Goal: Register for event/course

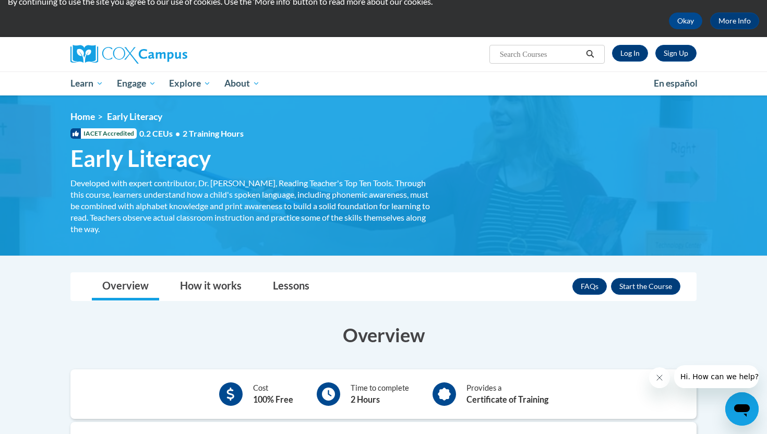
scroll to position [63, 0]
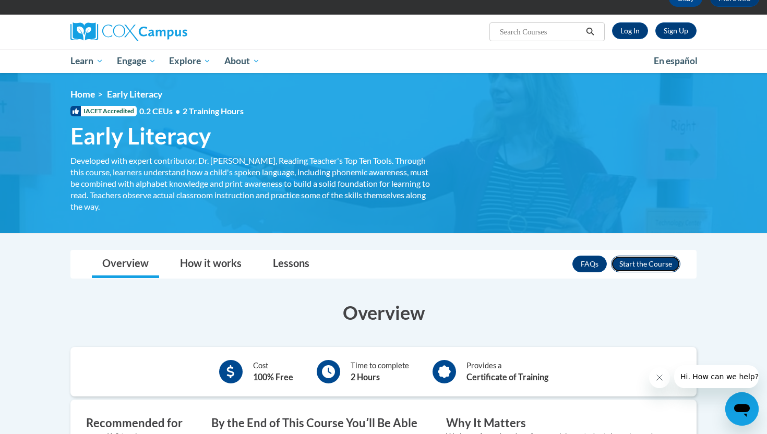
click at [647, 262] on button "Enroll" at bounding box center [645, 264] width 69 height 17
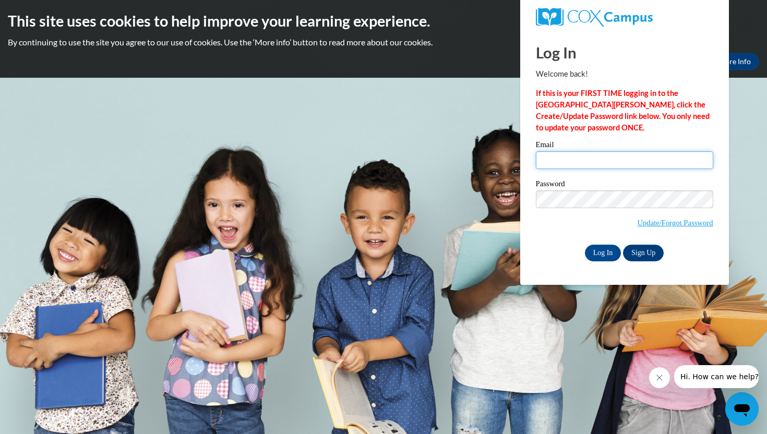
click at [622, 160] on input "Email" at bounding box center [624, 160] width 177 height 18
type input "[EMAIL_ADDRESS][DOMAIN_NAME]"
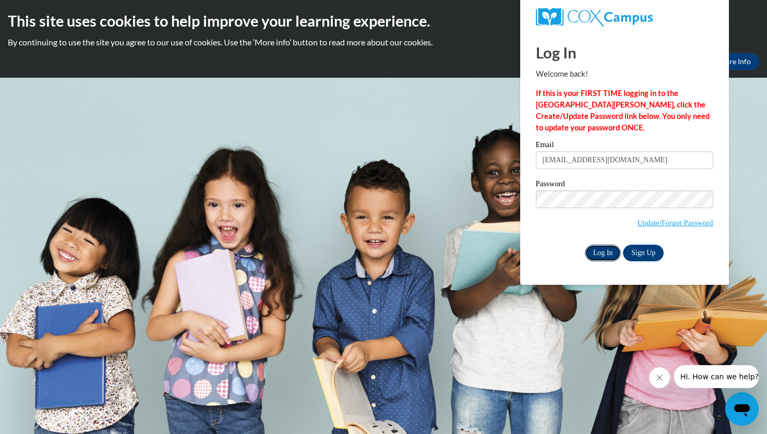
click at [598, 254] on input "Log In" at bounding box center [603, 253] width 37 height 17
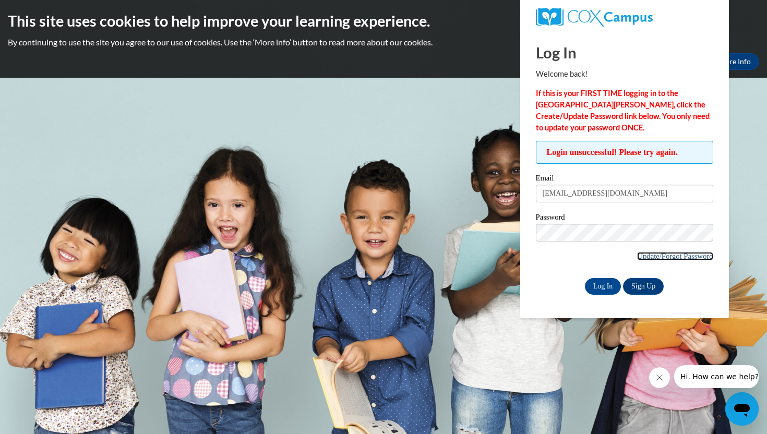
click at [689, 256] on link "Update/Forgot Password" at bounding box center [675, 256] width 76 height 8
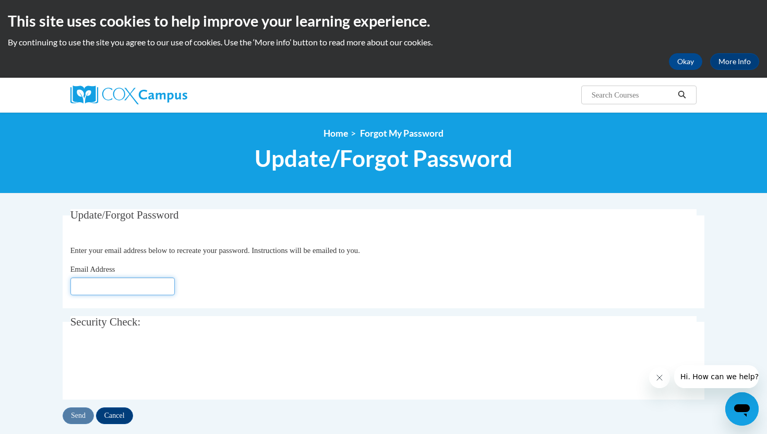
click at [156, 288] on input "Email Address" at bounding box center [122, 287] width 104 height 18
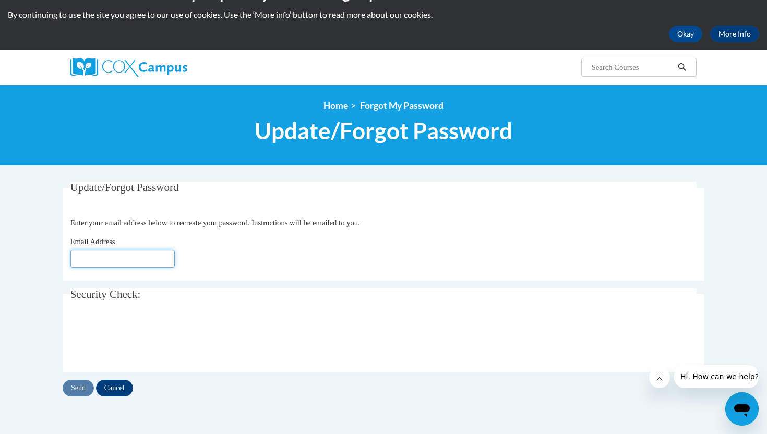
scroll to position [29, 0]
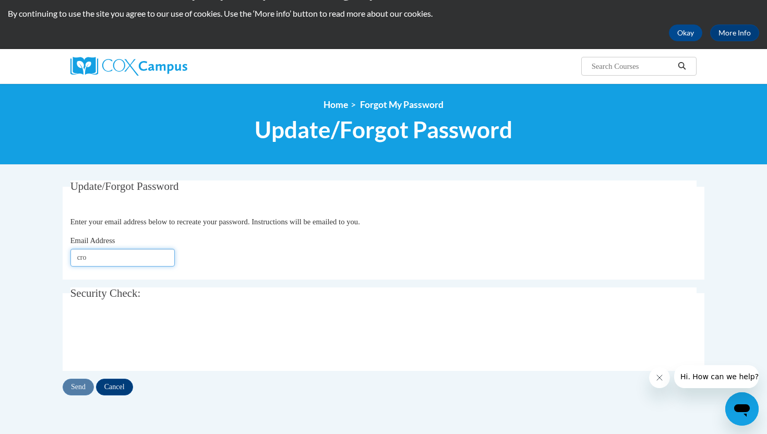
type input "[EMAIL_ADDRESS][DOMAIN_NAME]"
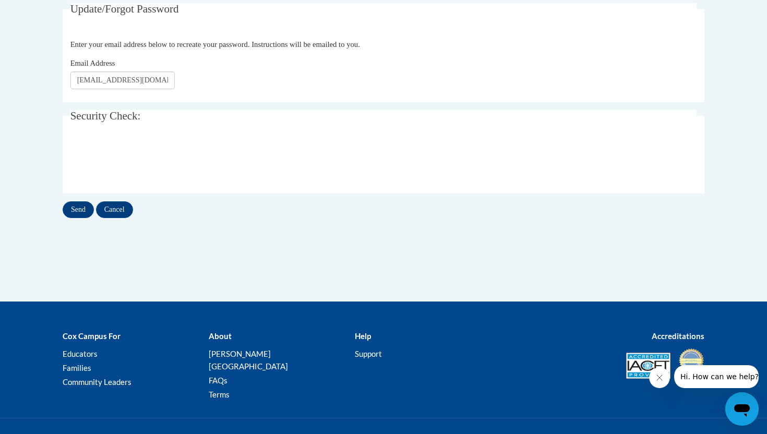
scroll to position [215, 0]
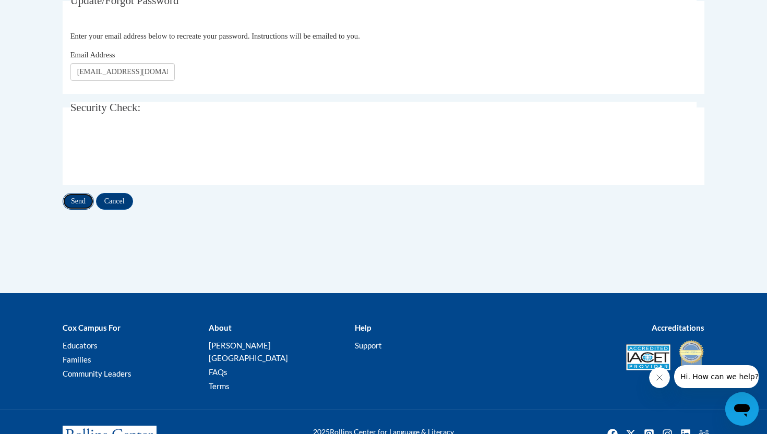
click at [81, 205] on input "Send" at bounding box center [78, 201] width 31 height 17
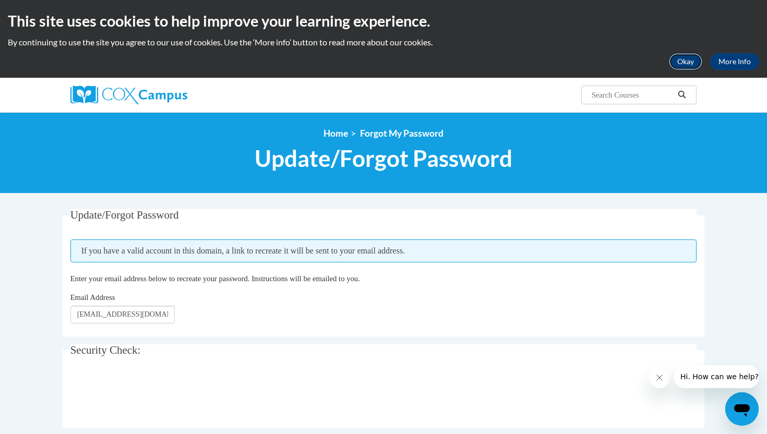
click at [681, 59] on button "Okay" at bounding box center [685, 61] width 33 height 17
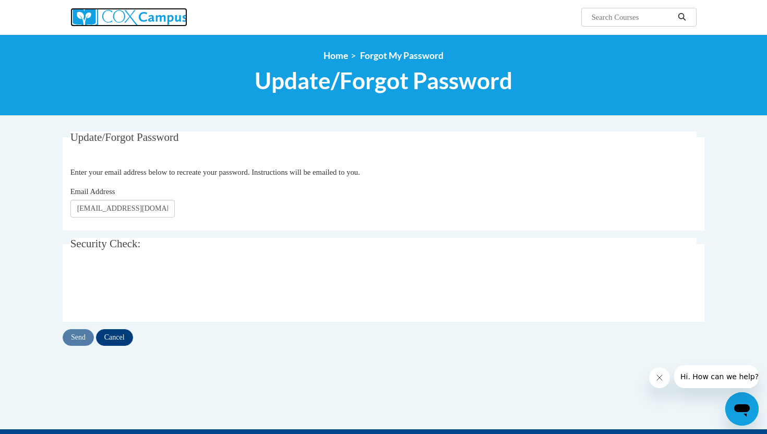
click at [148, 18] on img at bounding box center [128, 17] width 117 height 19
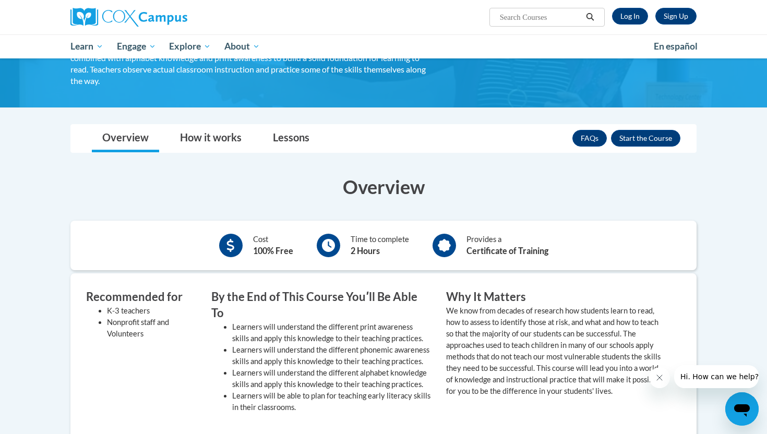
scroll to position [101, 0]
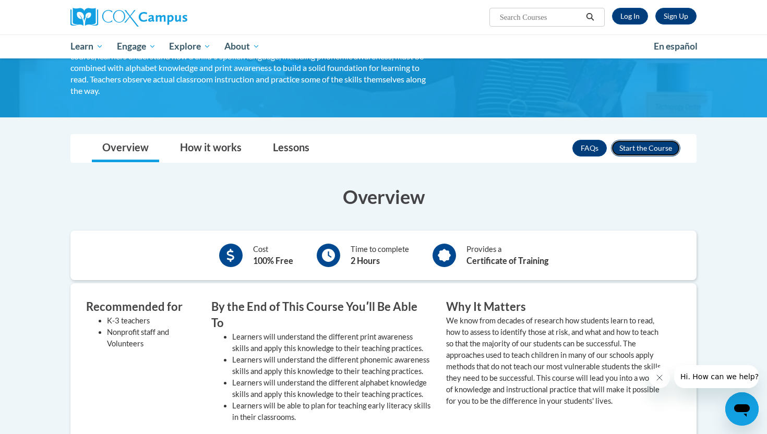
click at [651, 142] on button "Enroll" at bounding box center [645, 148] width 69 height 17
click at [672, 15] on link "Sign Up" at bounding box center [676, 16] width 41 height 17
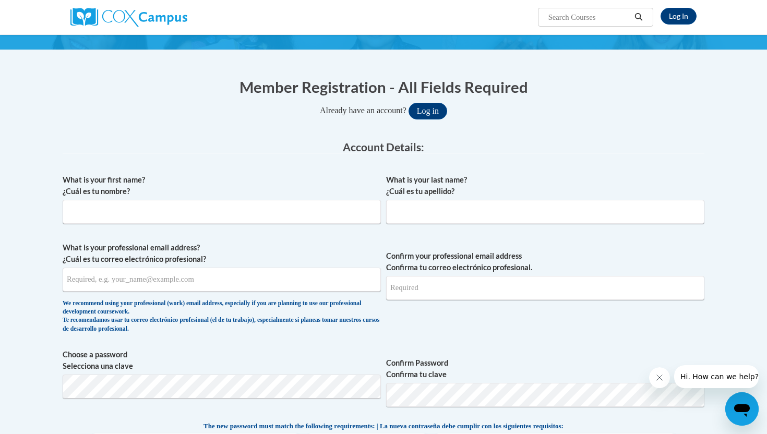
scroll to position [112, 0]
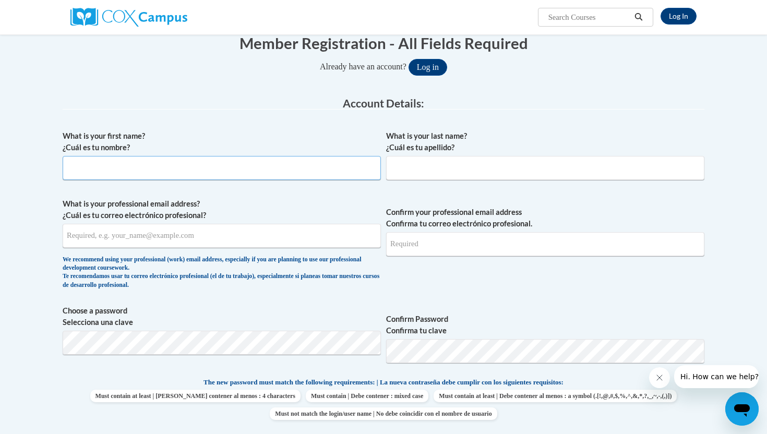
click at [241, 170] on input "What is your first name? ¿Cuál es tu nombre?" at bounding box center [222, 168] width 318 height 24
type input "[PERSON_NAME]"
click at [213, 233] on input "What is your professional email address? ¿Cuál es tu correo electrónico profesi…" at bounding box center [222, 236] width 318 height 24
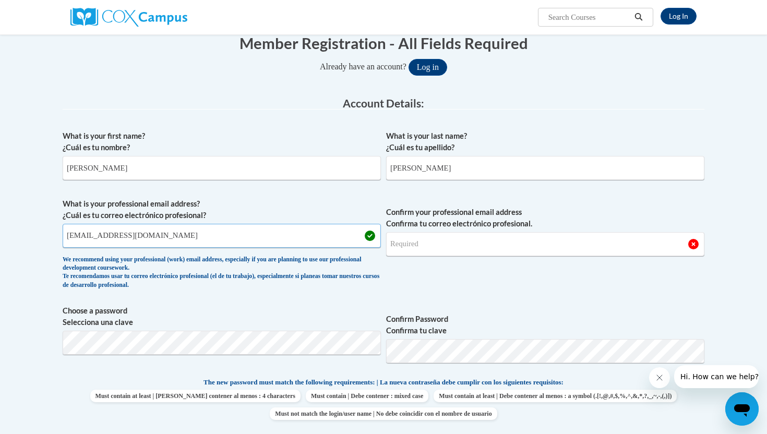
type input "[EMAIL_ADDRESS][DOMAIN_NAME]"
click at [448, 246] on input "Confirm your professional email address Confirma tu correo electrónico profesio…" at bounding box center [545, 244] width 318 height 24
drag, startPoint x: 261, startPoint y: 234, endPoint x: 75, endPoint y: 227, distance: 187.0
click at [75, 227] on input "[EMAIL_ADDRESS][DOMAIN_NAME]" at bounding box center [222, 236] width 318 height 24
click at [83, 234] on input "[EMAIL_ADDRESS][DOMAIN_NAME]" at bounding box center [222, 236] width 318 height 24
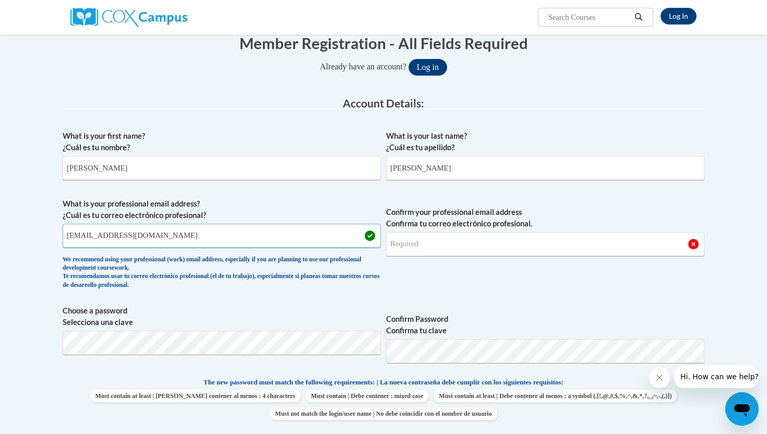
drag, startPoint x: 83, startPoint y: 234, endPoint x: 215, endPoint y: 239, distance: 131.6
click at [215, 239] on input "[EMAIL_ADDRESS][DOMAIN_NAME]" at bounding box center [222, 236] width 318 height 24
click at [464, 240] on input "Confirm your professional email address Confirma tu correo electrónico profesio…" at bounding box center [545, 244] width 318 height 24
click at [437, 247] on input "Confirm your professional email address Confirma tu correo electrónico profesio…" at bounding box center [545, 244] width 318 height 24
type input "[EMAIL_ADDRESS][DOMAIN_NAME]"
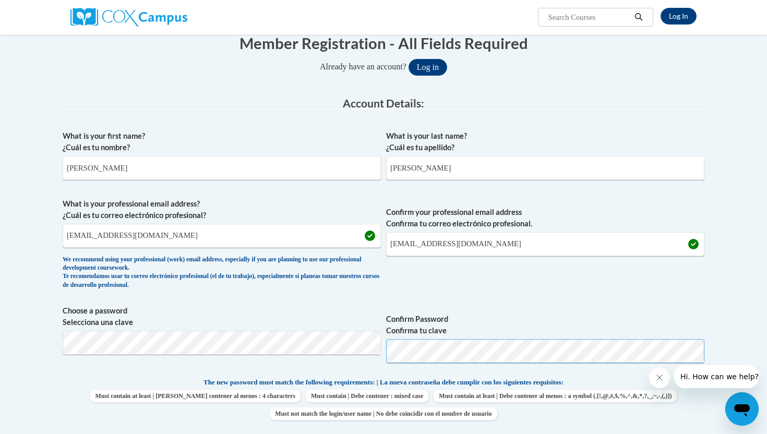
click at [329, 344] on span "Choose a password Selecciona una clave Confirm Password Confirma tu clave" at bounding box center [384, 338] width 642 height 66
click at [649, 330] on label "Confirm Password Confirma tu clave" at bounding box center [545, 325] width 318 height 23
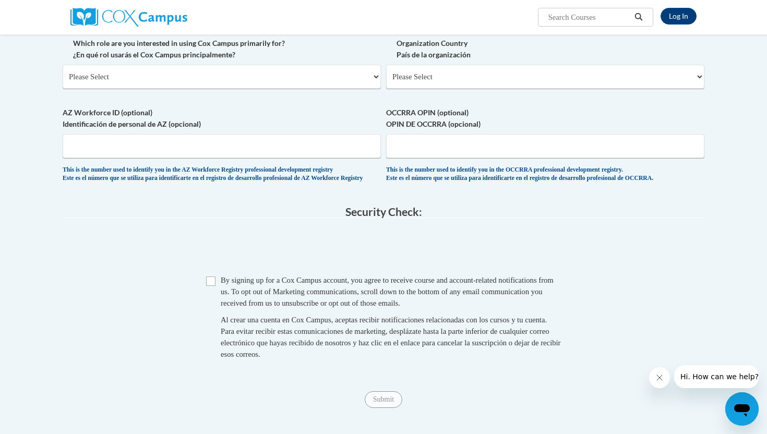
scroll to position [538, 0]
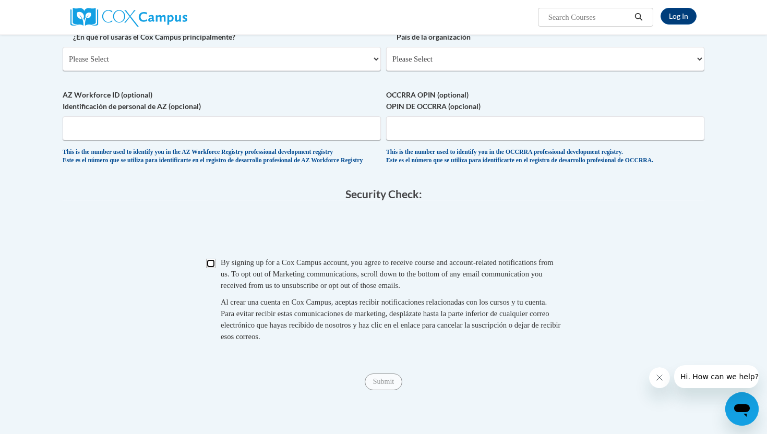
click at [210, 268] on input "Checkbox" at bounding box center [210, 263] width 9 height 9
checkbox input "true"
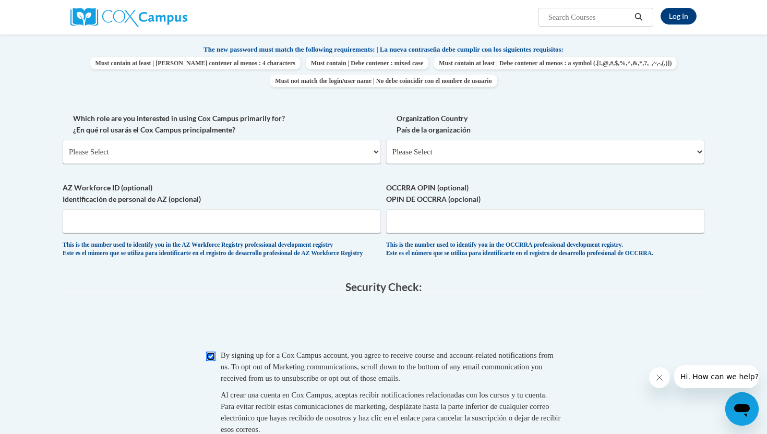
scroll to position [443, 0]
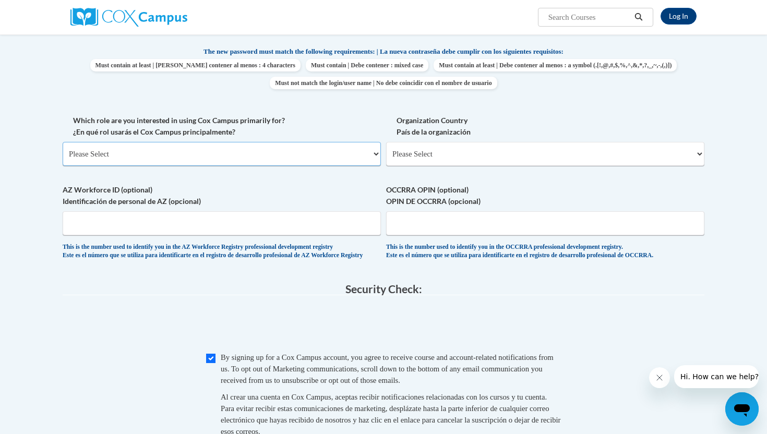
click at [371, 152] on select "Please Select College/University | Colegio/Universidad Community/Nonprofit Part…" at bounding box center [222, 154] width 318 height 24
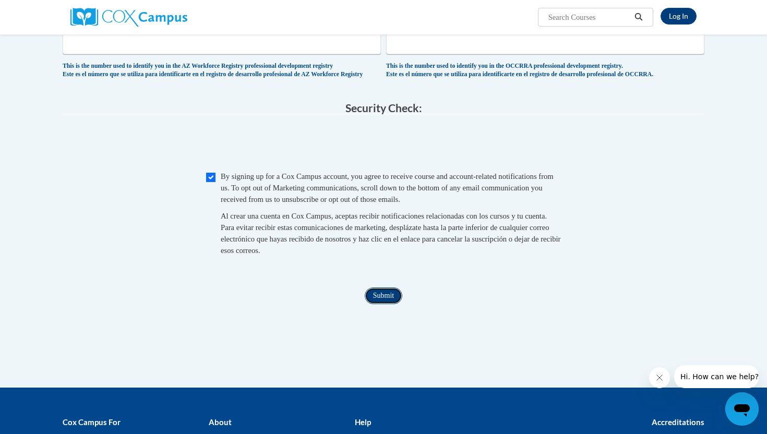
click at [391, 303] on input "Submit" at bounding box center [384, 296] width 38 height 17
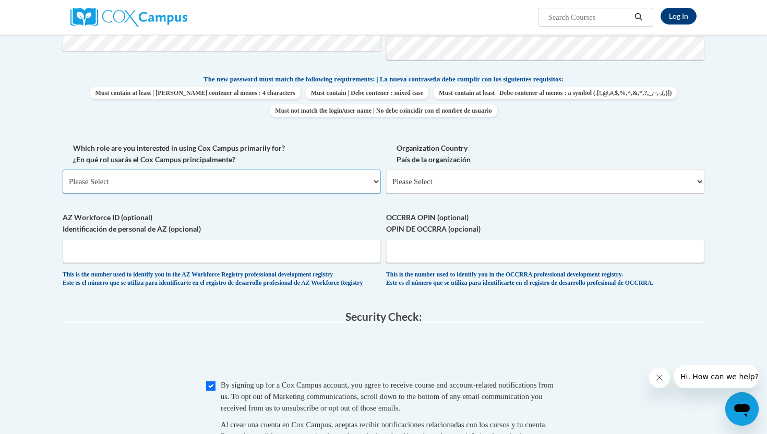
scroll to position [377, 0]
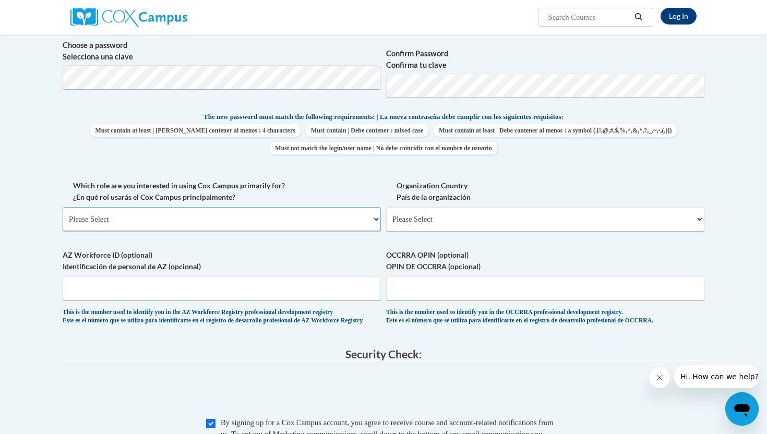
click at [346, 208] on select "Please Select College/University | Colegio/Universidad Community/Nonprofit Part…" at bounding box center [222, 219] width 318 height 24
select select "5a18ea06-2b54-4451-96f2-d152daf9eac5"
click at [63, 207] on select "Please Select College/University | Colegio/Universidad Community/Nonprofit Part…" at bounding box center [222, 219] width 318 height 24
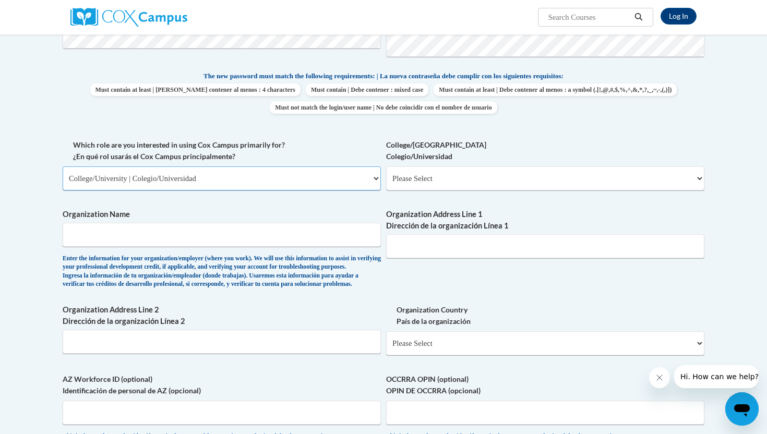
scroll to position [427, 0]
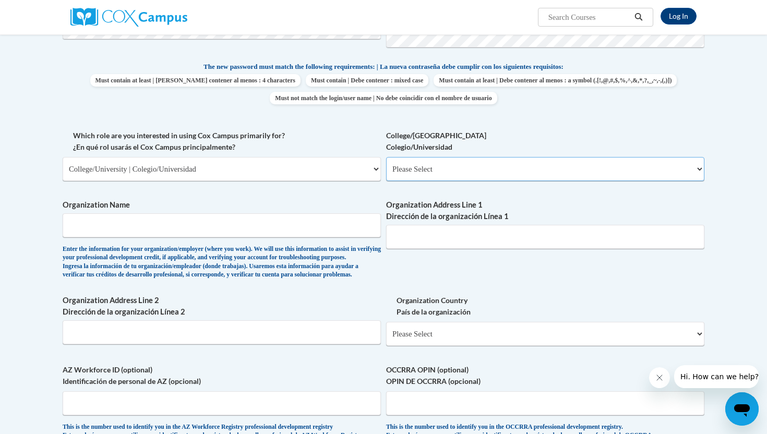
click at [418, 178] on select "Please Select College/University Staff | Empleado universitario College/Univers…" at bounding box center [545, 169] width 318 height 24
select select "99b32b07-cffc-426c-8bf6-0cd77760d84b"
click at [386, 157] on select "Please Select College/University Staff | Empleado universitario College/Univers…" at bounding box center [545, 169] width 318 height 24
click at [325, 223] on input "Organization Name" at bounding box center [222, 225] width 318 height 24
click at [341, 280] on div "Enter the information for your organization/employer (where you work). We will …" at bounding box center [222, 262] width 318 height 34
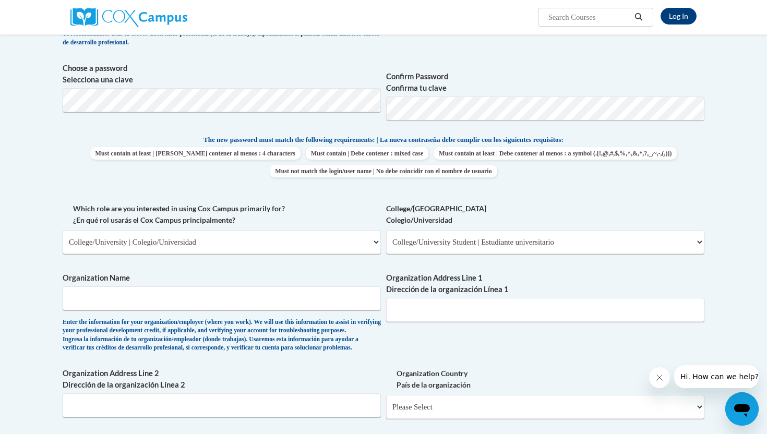
scroll to position [353, 0]
click at [350, 253] on select "Please Select College/University | Colegio/Universidad Community/Nonprofit Part…" at bounding box center [222, 243] width 318 height 24
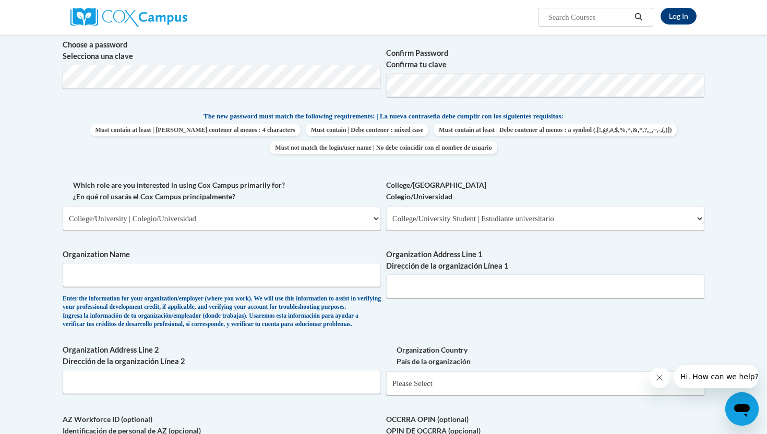
scroll to position [420, 0]
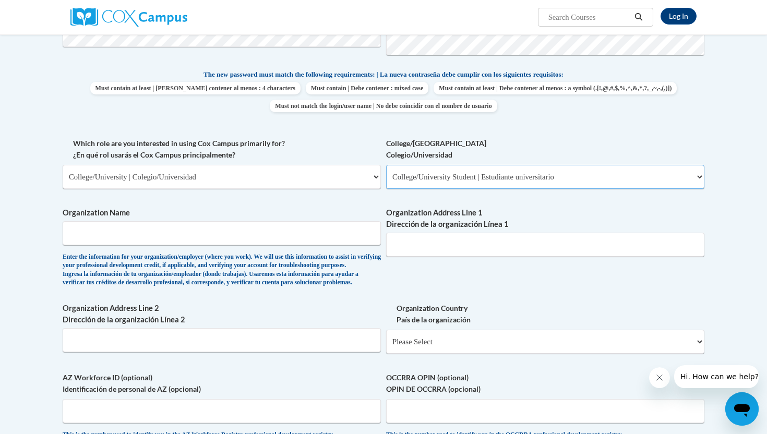
click at [430, 180] on select "Please Select College/University Staff | Empleado universitario College/Univers…" at bounding box center [545, 177] width 318 height 24
click at [325, 228] on input "Organization Name" at bounding box center [222, 233] width 318 height 24
type input "[GEOGRAPHIC_DATA]"
click at [313, 288] on div "Enter the information for your organization/employer (where you work). We will …" at bounding box center [222, 270] width 318 height 34
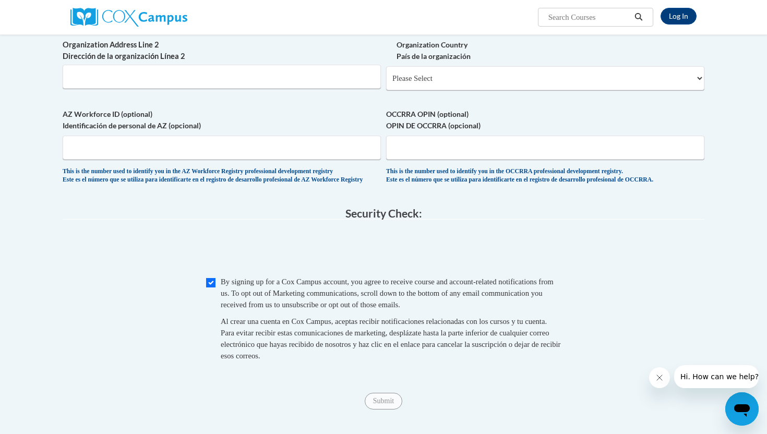
scroll to position [698, 0]
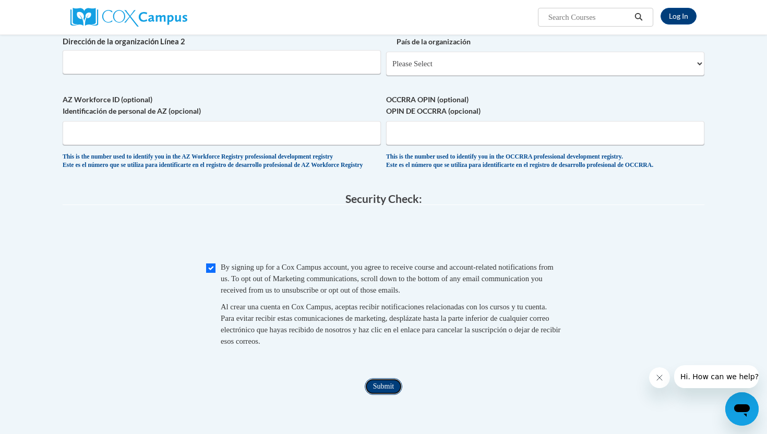
click at [383, 395] on input "Submit" at bounding box center [384, 386] width 38 height 17
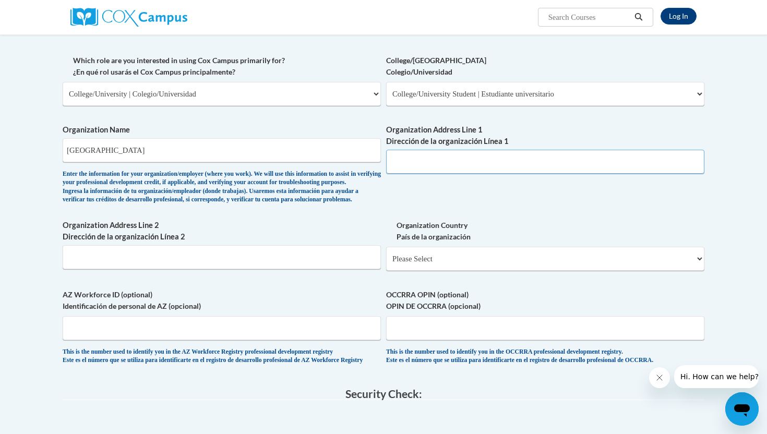
scroll to position [472, 0]
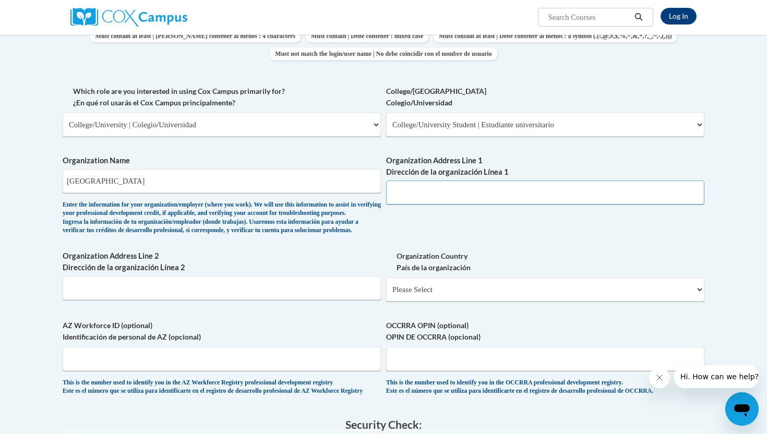
click at [448, 188] on input "Organization Address Line 1 Dirección de la organización Línea 1" at bounding box center [545, 193] width 318 height 24
type input "1000 Chastain Road NW"
click at [500, 273] on label "Organization Country País de la organización" at bounding box center [545, 262] width 318 height 23
click at [500, 288] on select "Please Select United States | Estados Unidos Outside of the United States | Fue…" at bounding box center [545, 290] width 318 height 24
click at [490, 302] on select "Please Select United States | Estados Unidos Outside of the United States | Fue…" at bounding box center [545, 290] width 318 height 24
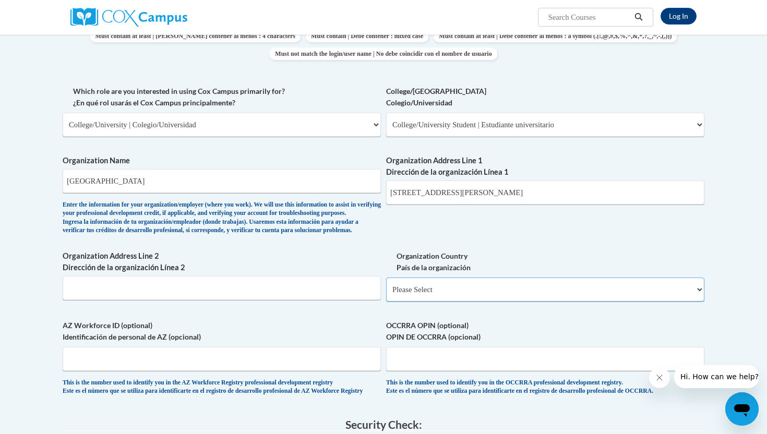
select select "ad49bcad-a171-4b2e-b99c-48b446064914"
click at [386, 295] on select "Please Select United States | Estados Unidos Outside of the United States | Fue…" at bounding box center [545, 290] width 318 height 24
select select
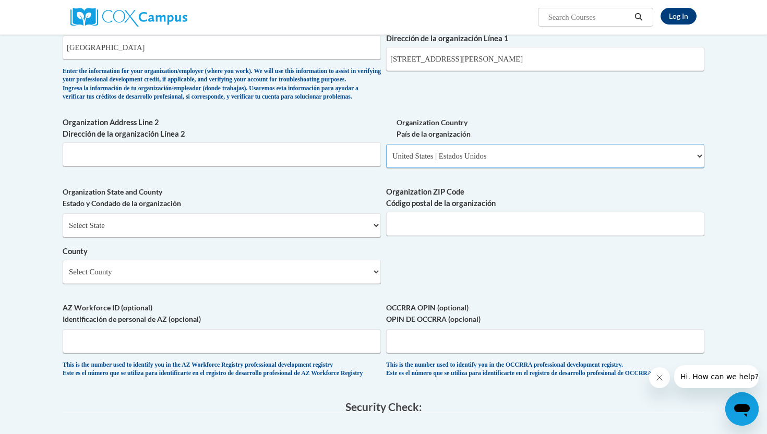
scroll to position [612, 0]
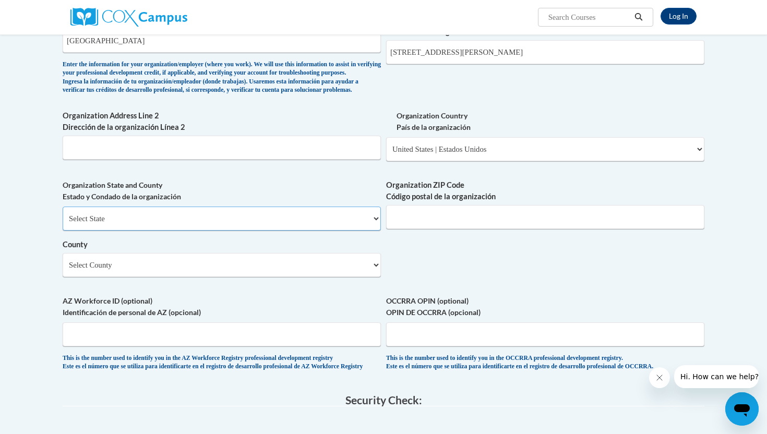
click at [349, 231] on select "Select State Alabama Alaska Arizona Arkansas California Colorado Connecticut De…" at bounding box center [222, 219] width 318 height 24
select select "Georgia"
click at [63, 224] on select "Select State Alabama Alaska Arizona Arkansas California Colorado Connecticut De…" at bounding box center [222, 219] width 318 height 24
click at [355, 277] on select "County" at bounding box center [222, 265] width 318 height 24
select select "Cobb"
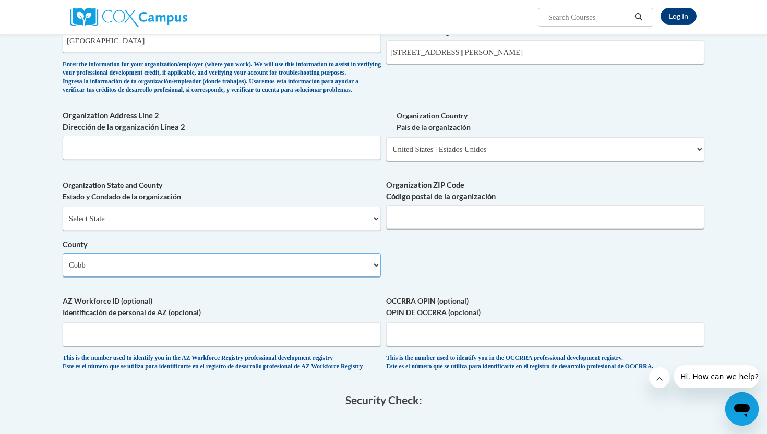
click at [63, 270] on select "Select County Appling Atkinson Bacon Baker Baldwin Banks Barrow Bartow Ben Hill…" at bounding box center [222, 265] width 318 height 24
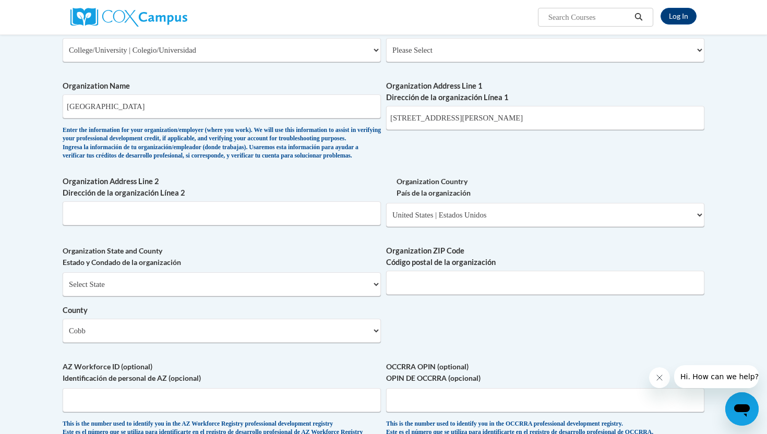
scroll to position [552, 0]
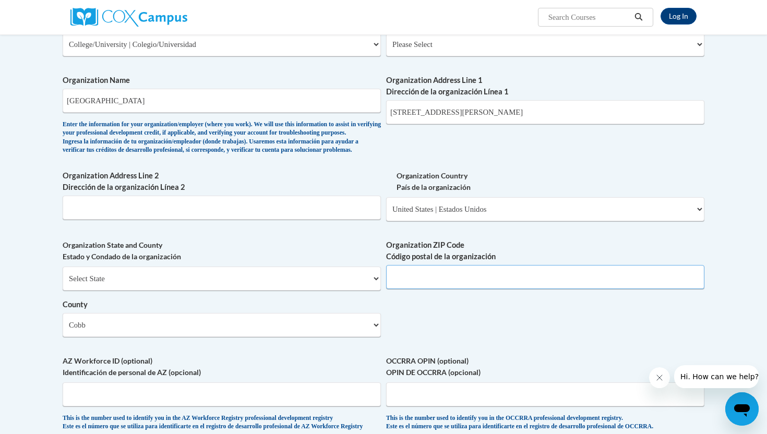
click at [444, 289] on input "Organization ZIP Code Código postal de la organización" at bounding box center [545, 277] width 318 height 24
type input "30144"
click at [497, 350] on div "What is your first name? ¿Cuál es tu nombre? Cameron What is your last name? ¿C…" at bounding box center [384, 63] width 642 height 757
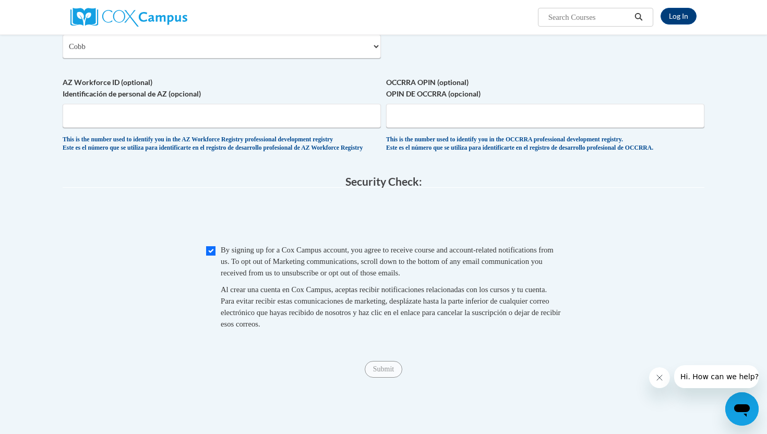
scroll to position [845, 0]
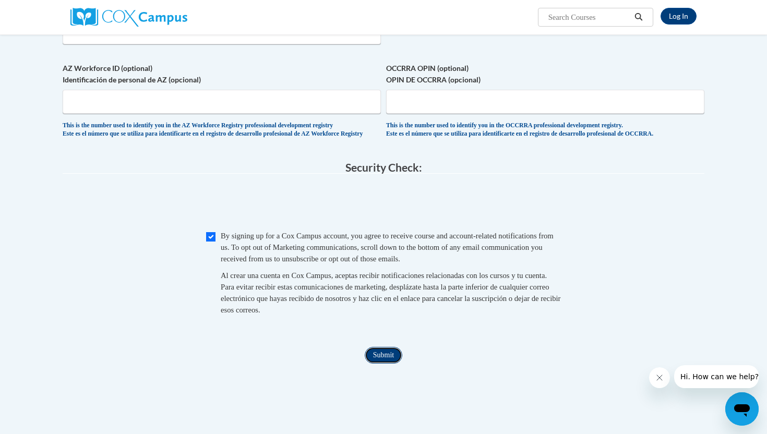
click at [381, 364] on input "Submit" at bounding box center [384, 355] width 38 height 17
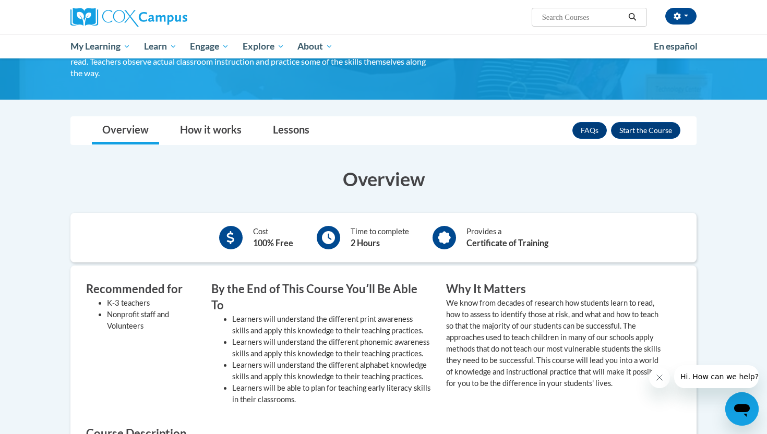
scroll to position [117, 0]
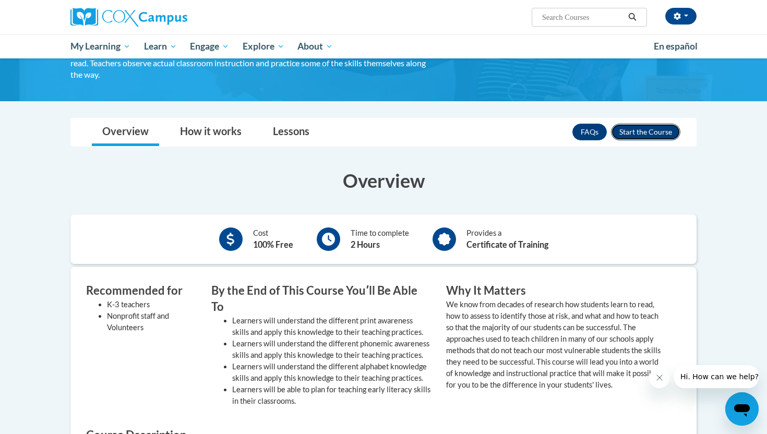
click at [666, 133] on button "Enroll" at bounding box center [645, 132] width 69 height 17
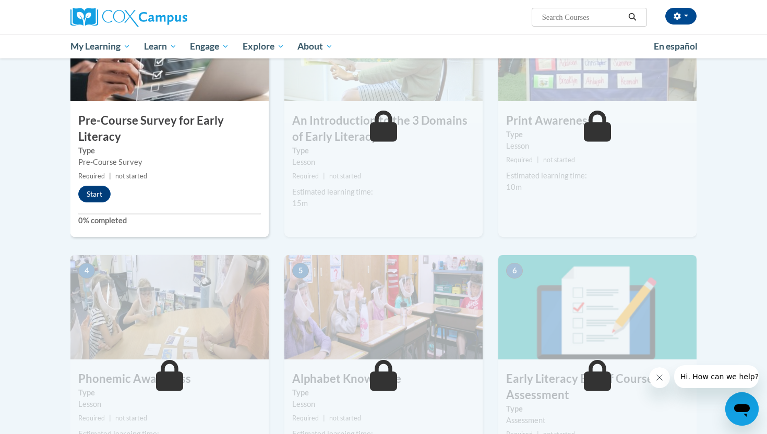
scroll to position [165, 0]
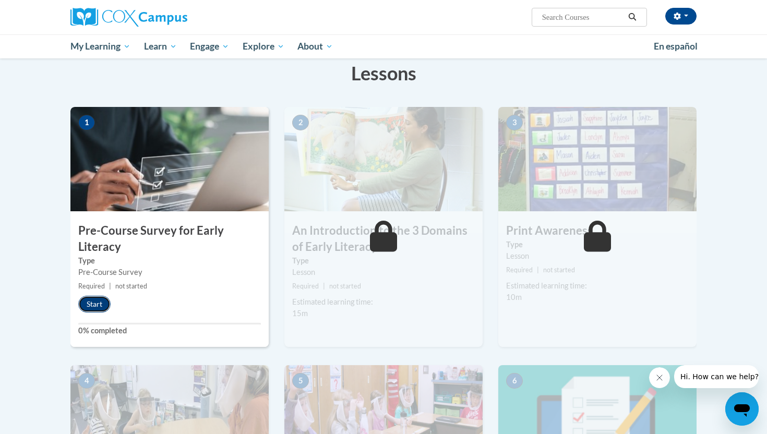
click at [88, 308] on button "Start" at bounding box center [94, 304] width 32 height 17
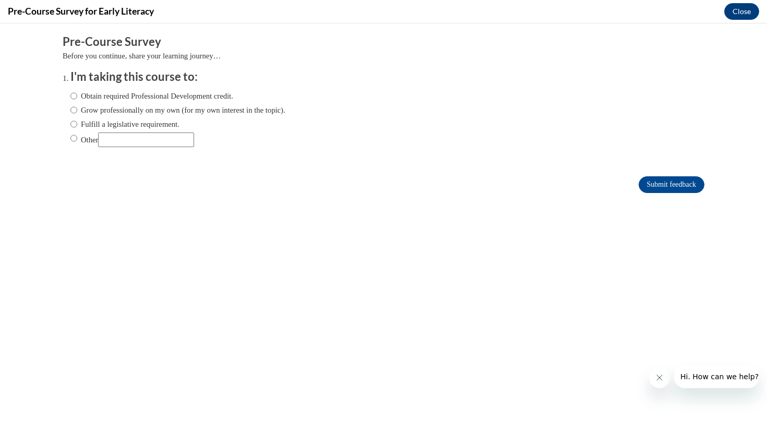
scroll to position [0, 0]
click at [153, 94] on label "Obtain required Professional Development credit." at bounding box center [151, 95] width 163 height 11
click at [77, 94] on input "Obtain required Professional Development credit." at bounding box center [73, 95] width 7 height 11
radio input "true"
click at [676, 187] on input "Submit feedback" at bounding box center [672, 184] width 66 height 17
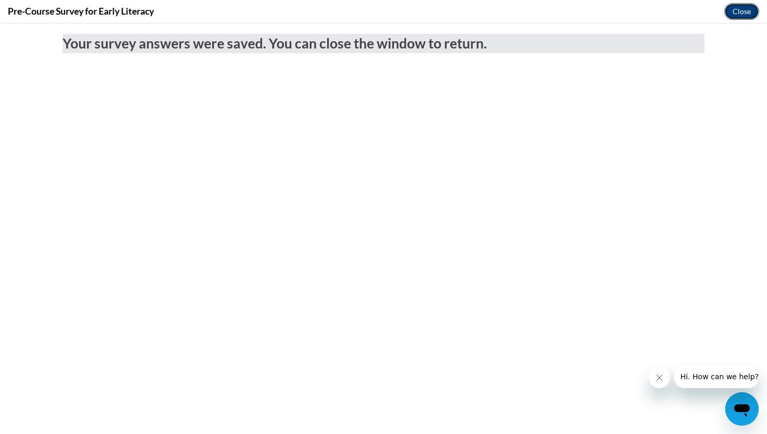
click at [749, 14] on button "Close" at bounding box center [741, 11] width 35 height 17
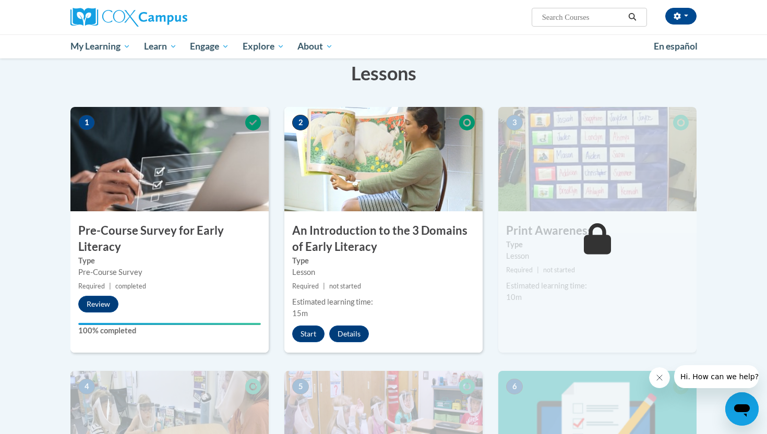
scroll to position [169, 0]
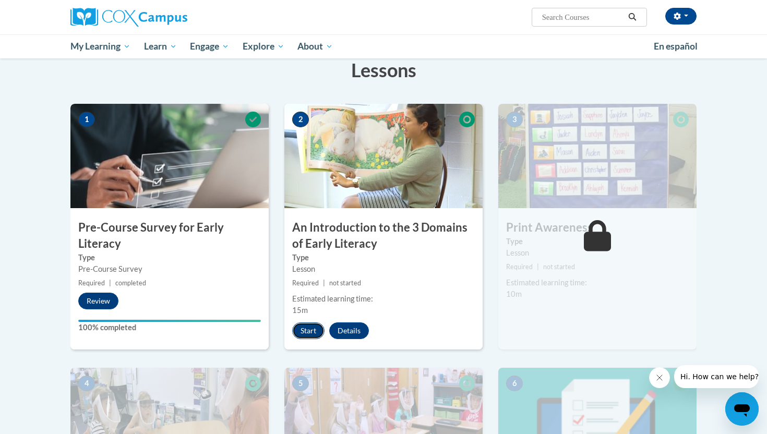
click at [307, 326] on button "Start" at bounding box center [308, 331] width 32 height 17
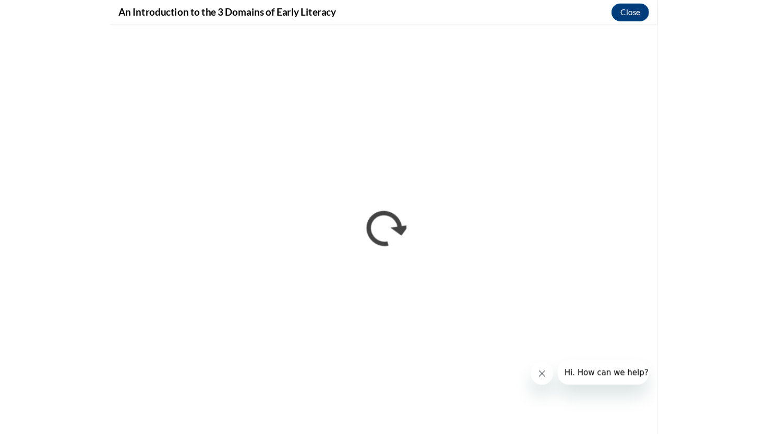
scroll to position [171, 0]
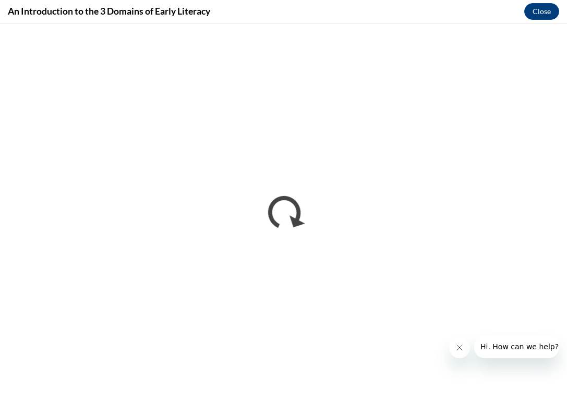
click at [459, 347] on icon "Close message from company" at bounding box center [460, 348] width 8 height 8
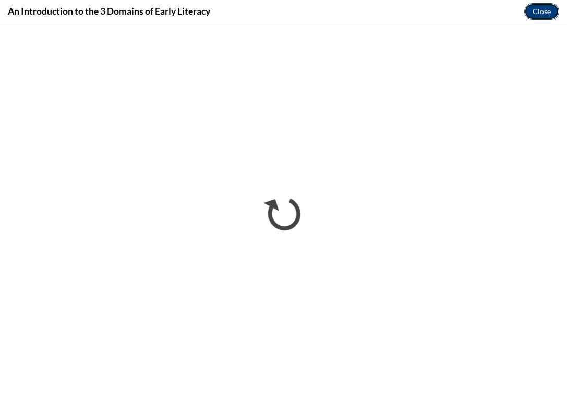
click at [537, 10] on button "Close" at bounding box center [542, 11] width 35 height 17
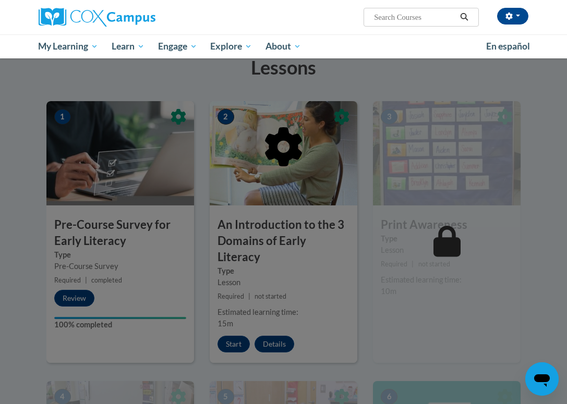
click at [9, 242] on div at bounding box center [283, 202] width 567 height 404
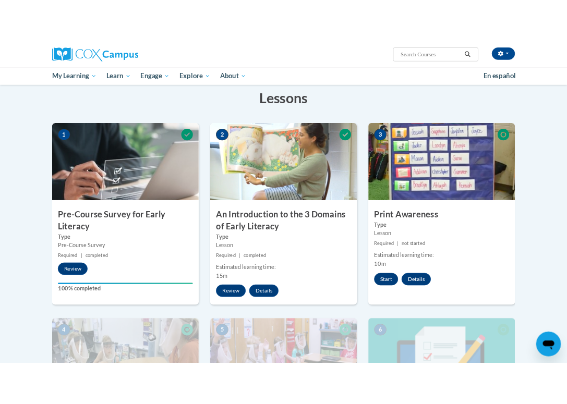
scroll to position [141, 0]
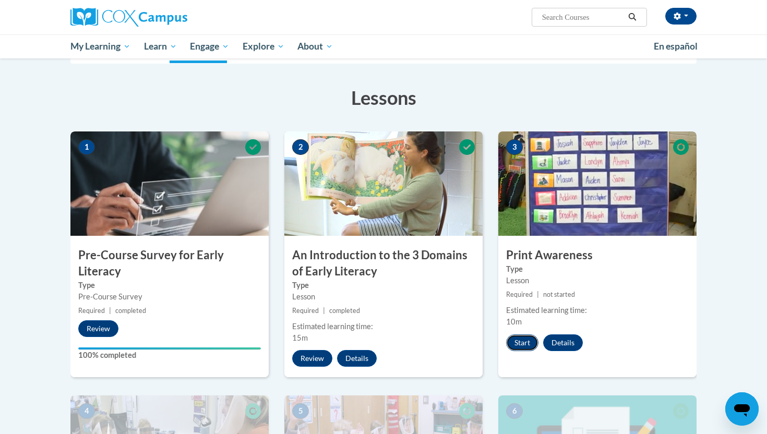
click at [519, 336] on button "Start" at bounding box center [522, 343] width 32 height 17
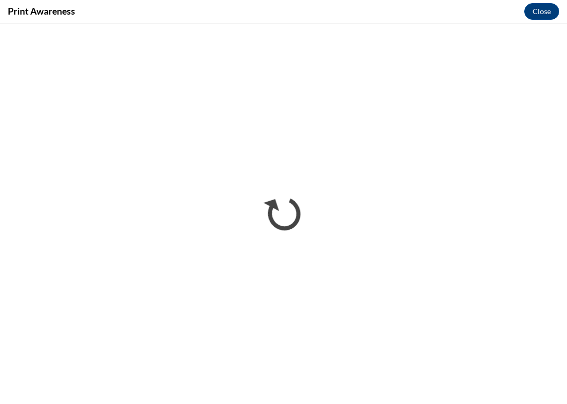
scroll to position [0, 0]
click at [541, 6] on button "Close" at bounding box center [542, 11] width 35 height 17
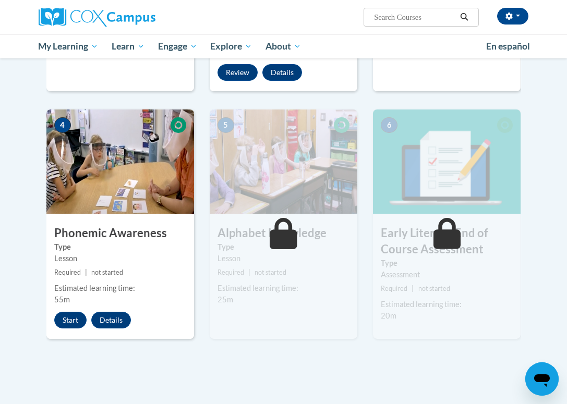
scroll to position [441, 0]
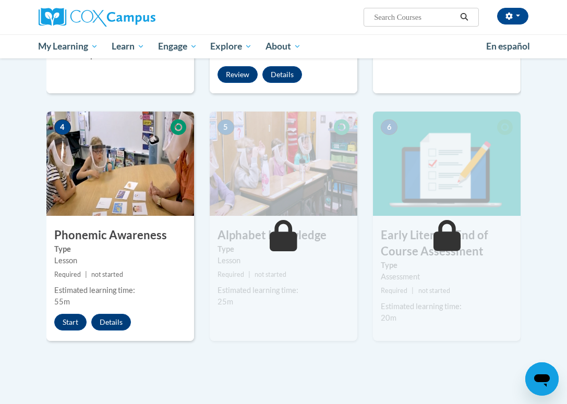
click at [376, 260] on div "Type Assessment" at bounding box center [447, 271] width 148 height 23
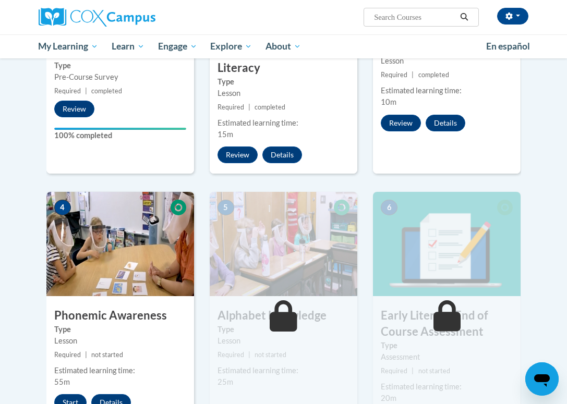
scroll to position [373, 0]
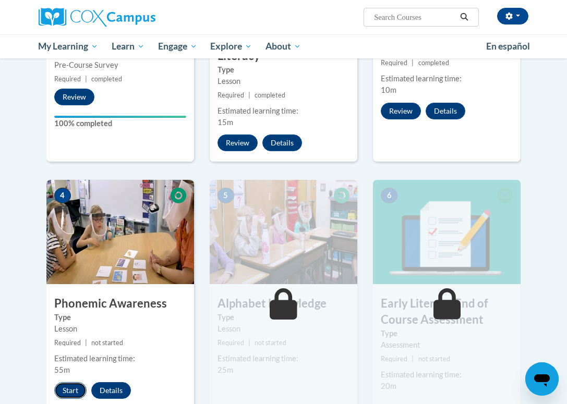
click at [67, 383] on button "Start" at bounding box center [70, 391] width 32 height 17
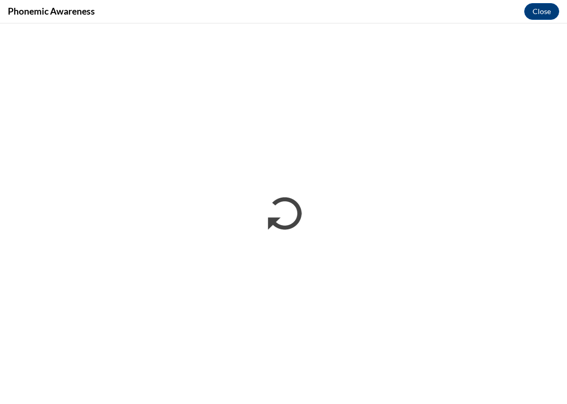
scroll to position [0, 0]
click at [550, 7] on button "Close" at bounding box center [542, 11] width 35 height 17
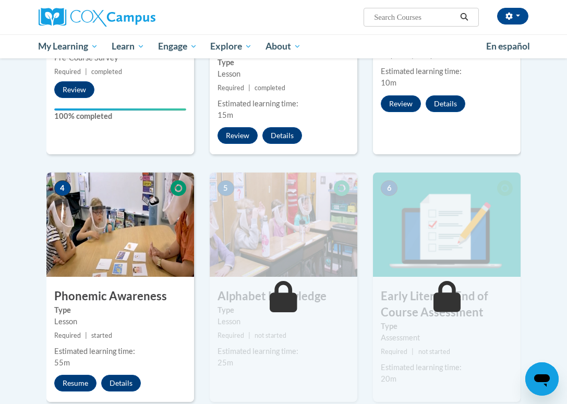
scroll to position [358, 0]
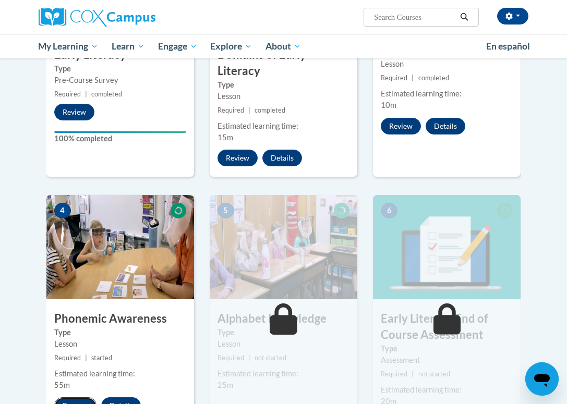
click at [70, 398] on button "Resume" at bounding box center [75, 406] width 42 height 17
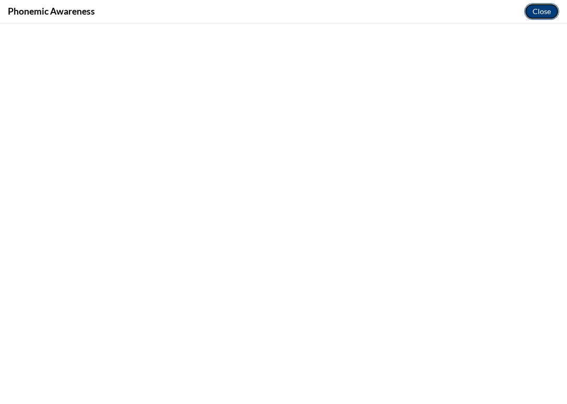
click at [538, 13] on button "Close" at bounding box center [542, 11] width 35 height 17
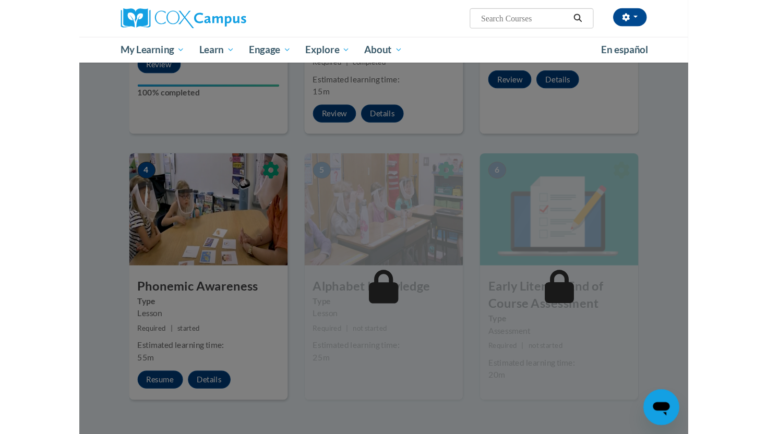
scroll to position [426, 0]
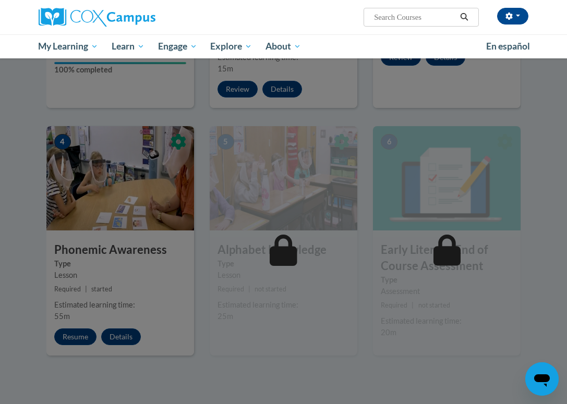
click at [141, 210] on div at bounding box center [283, 202] width 567 height 404
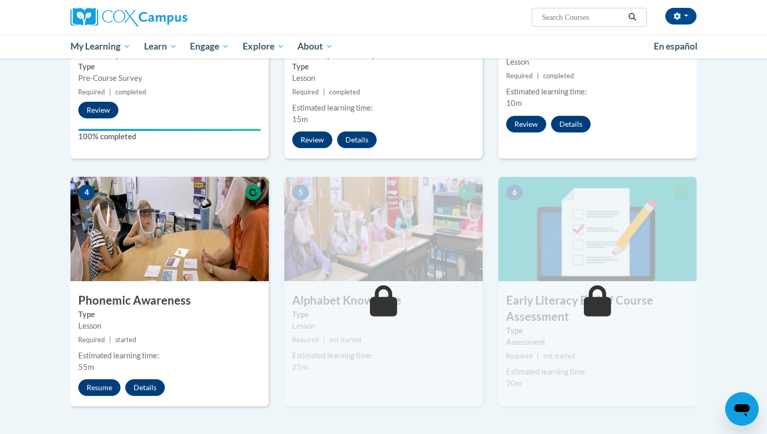
scroll to position [397, 0]
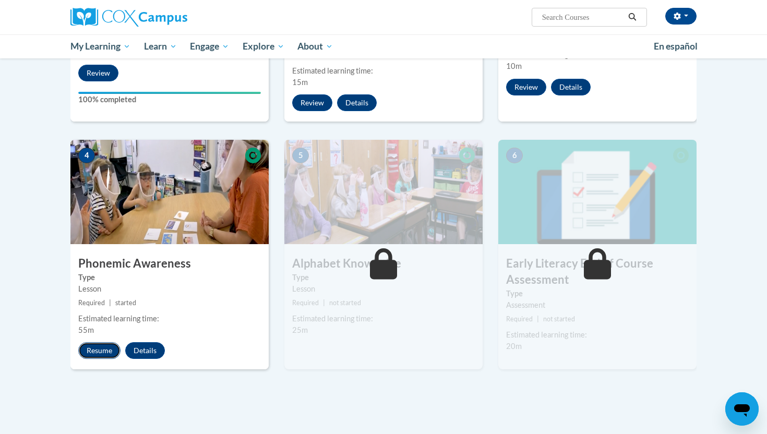
click at [101, 349] on button "Resume" at bounding box center [99, 350] width 42 height 17
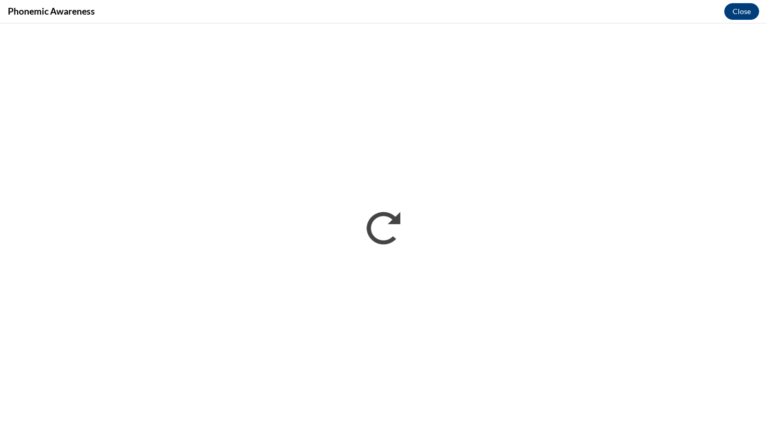
scroll to position [0, 0]
click at [735, 10] on button "Close" at bounding box center [741, 11] width 35 height 17
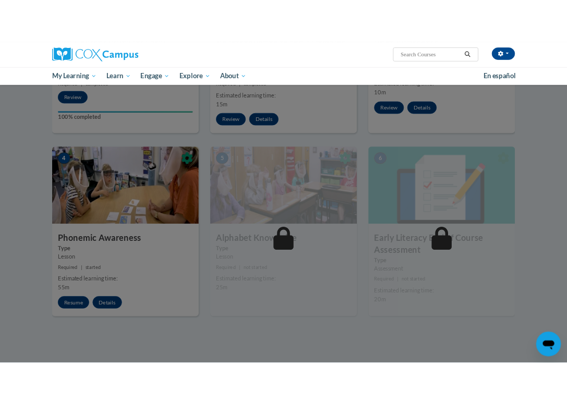
scroll to position [381, 0]
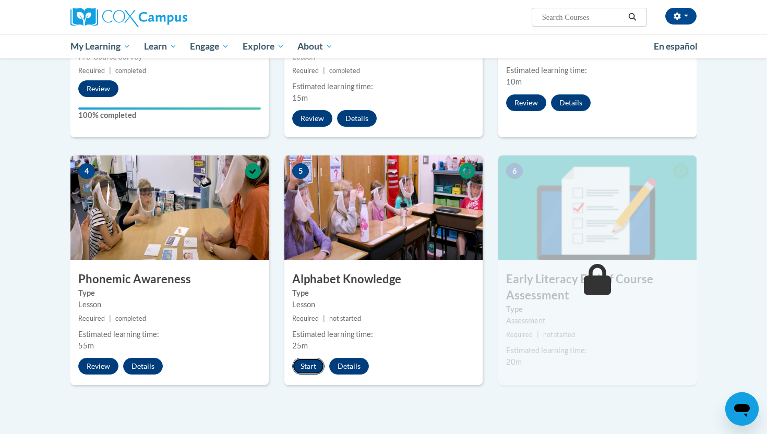
click at [312, 370] on button "Start" at bounding box center [308, 366] width 32 height 17
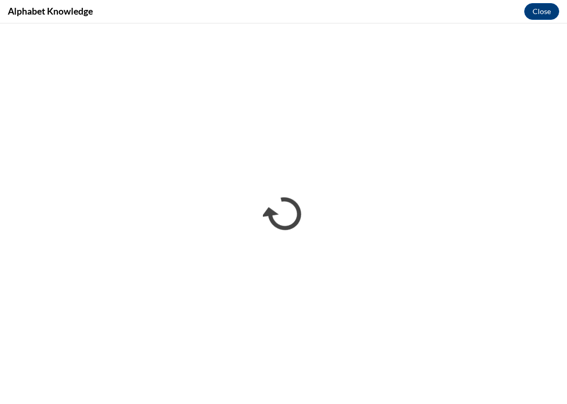
scroll to position [0, 0]
